Goal: Task Accomplishment & Management: Complete application form

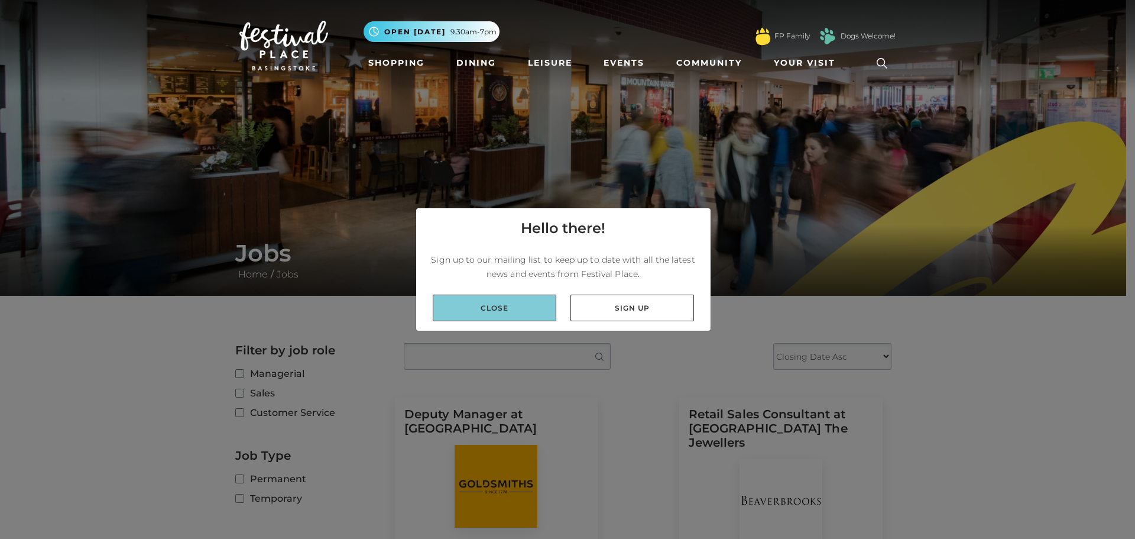
click at [468, 311] on link "Close" at bounding box center [495, 307] width 124 height 27
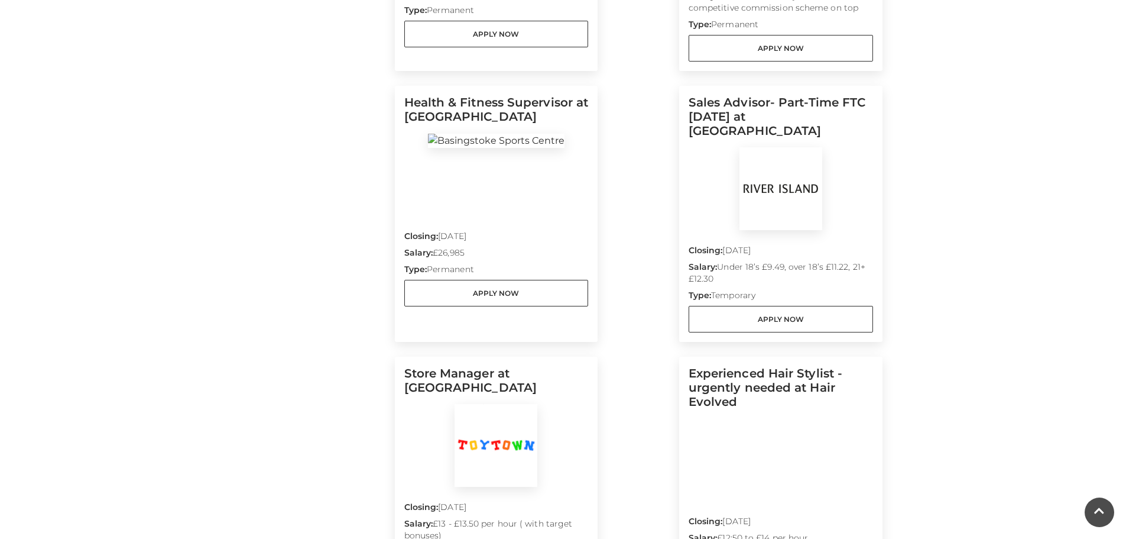
scroll to position [828, 0]
click at [782, 305] on link "Apply Now" at bounding box center [781, 318] width 184 height 27
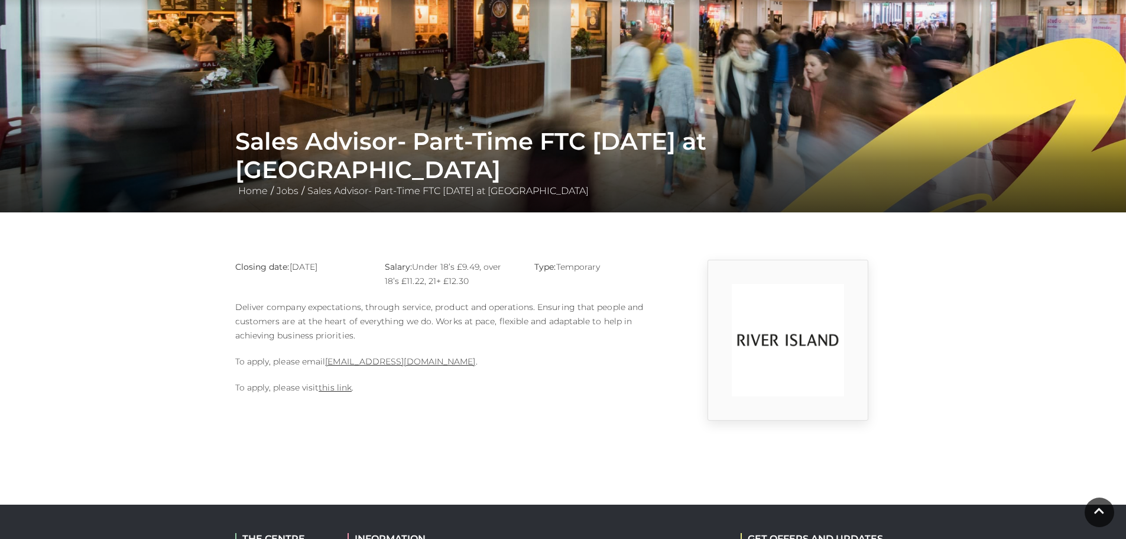
scroll to position [118, 0]
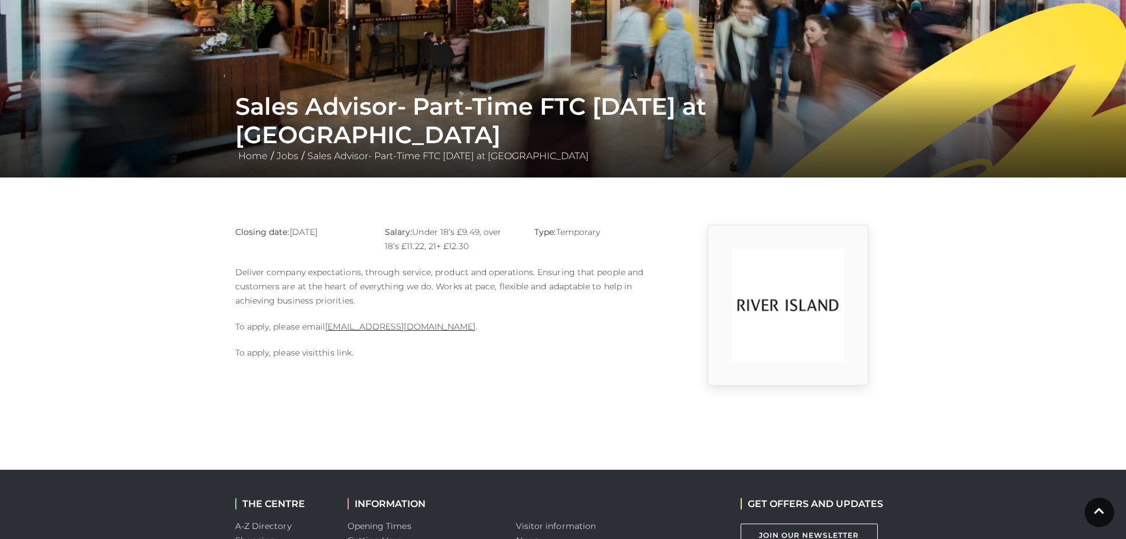
click at [340, 351] on link "this link" at bounding box center [335, 352] width 33 height 11
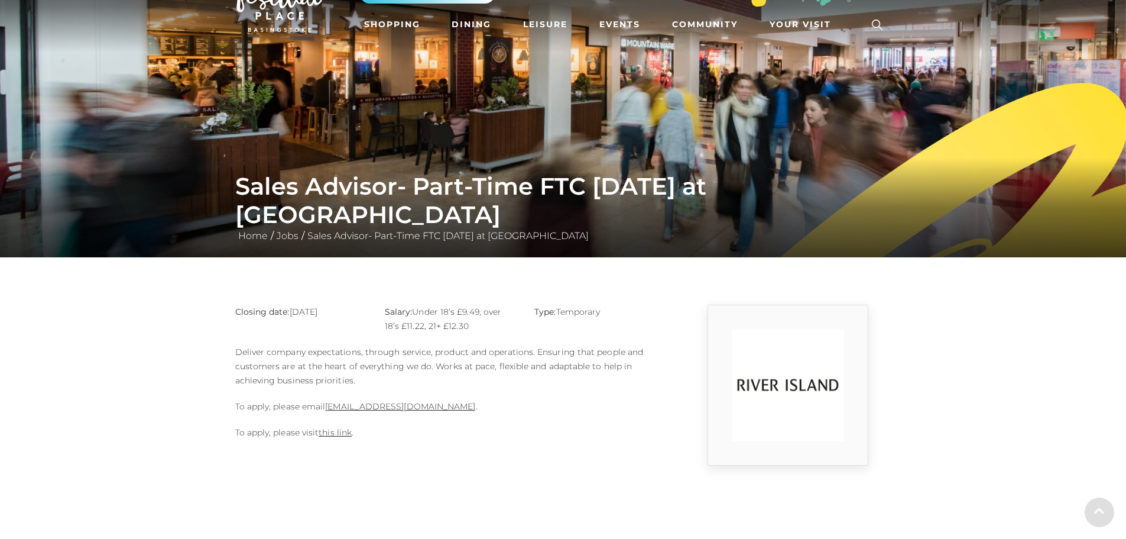
scroll to position [118, 0]
